Goal: Information Seeking & Learning: Learn about a topic

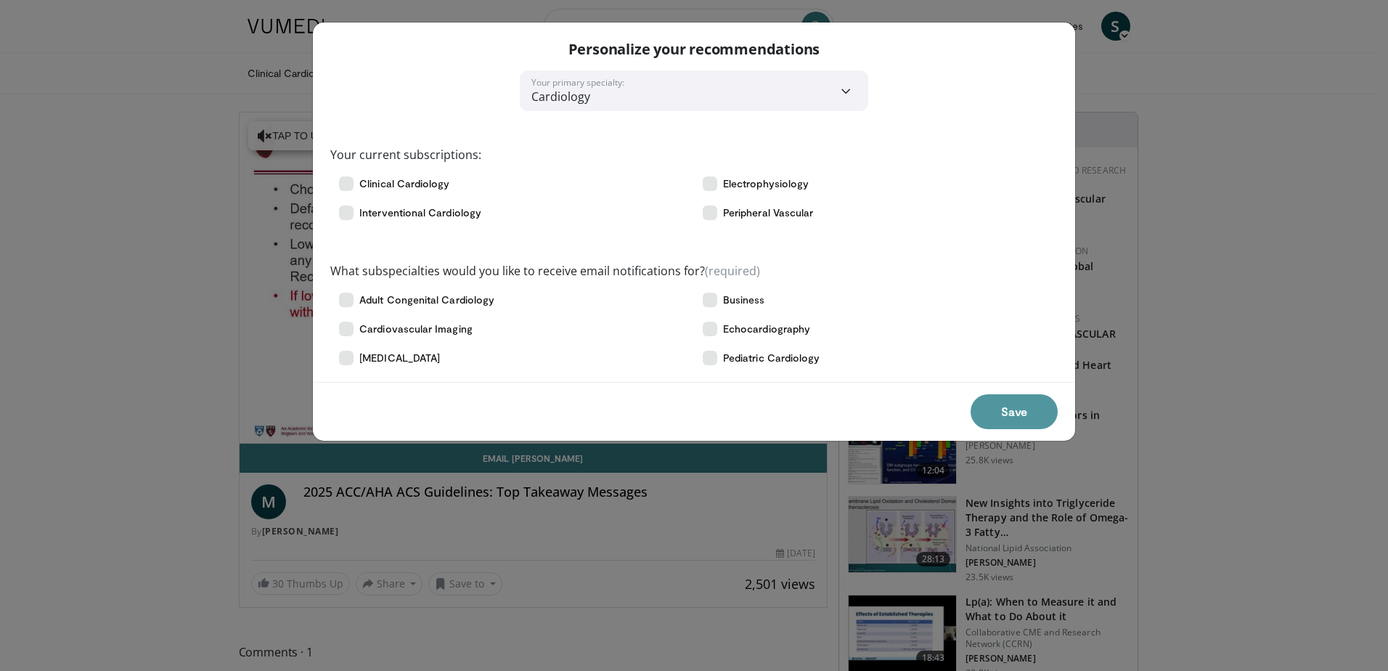
click at [1020, 406] on button "Save" at bounding box center [1013, 411] width 87 height 35
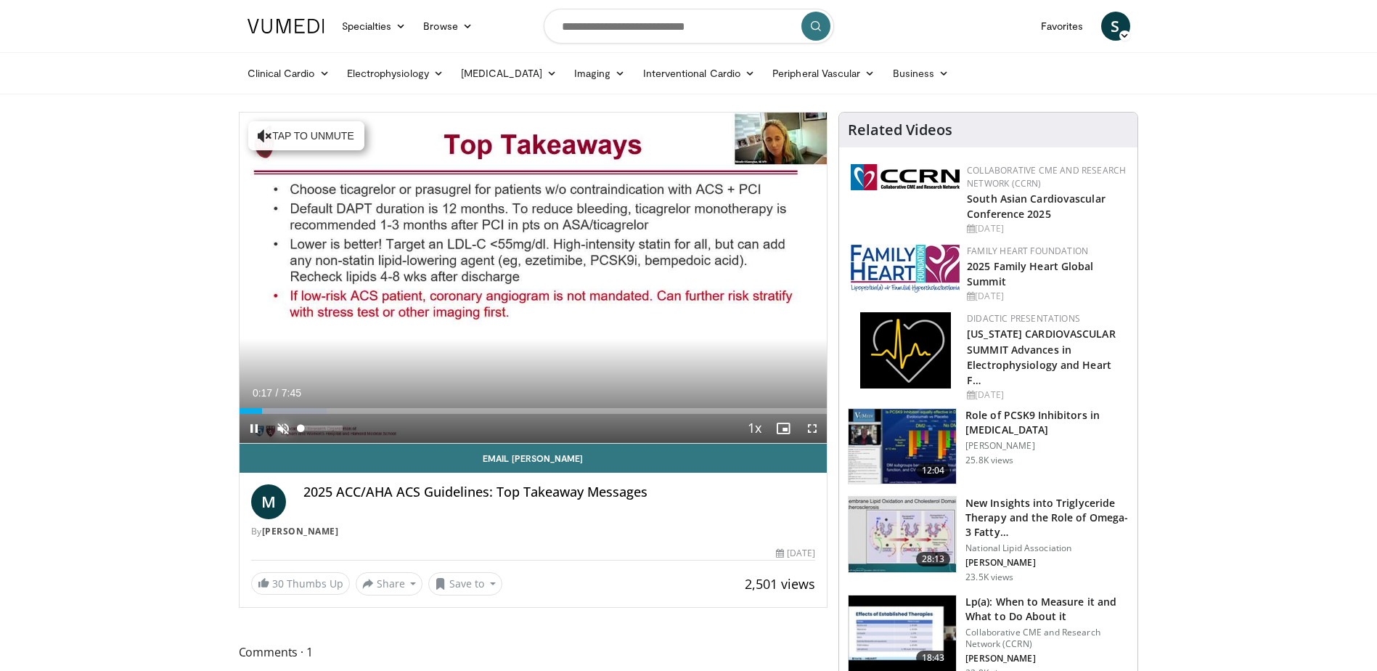
click at [282, 428] on span "Video Player" at bounding box center [283, 428] width 29 height 29
